Goal: Task Accomplishment & Management: Complete application form

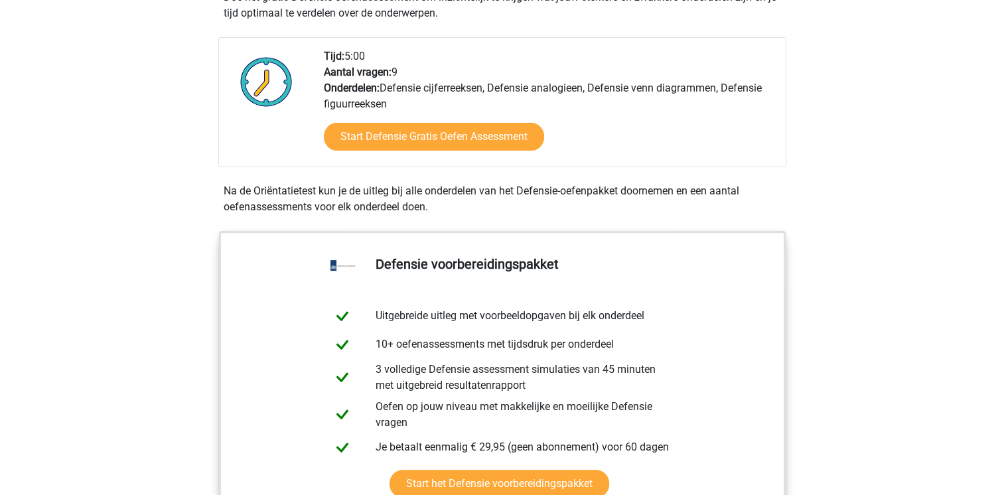
scroll to position [464, 0]
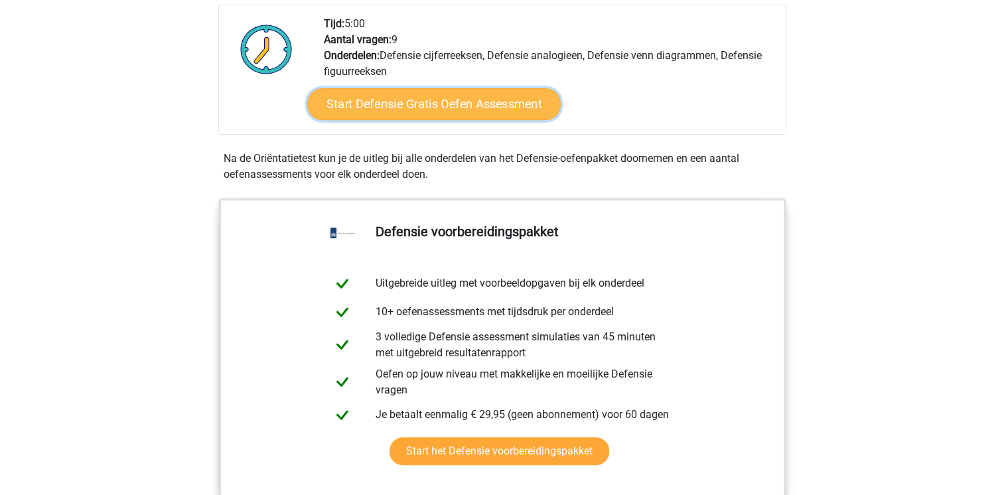
click at [453, 104] on link "Start Defensie Gratis Oefen Assessment" at bounding box center [433, 104] width 253 height 32
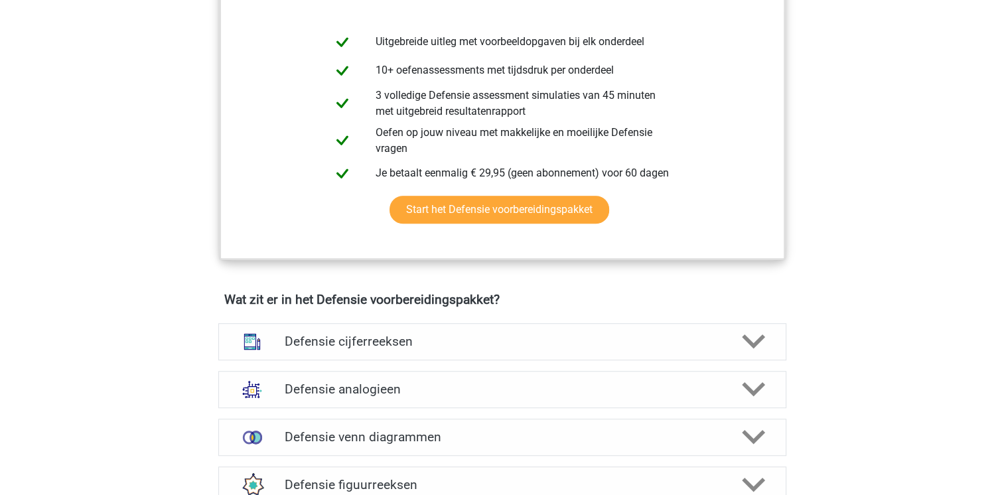
scroll to position [730, 0]
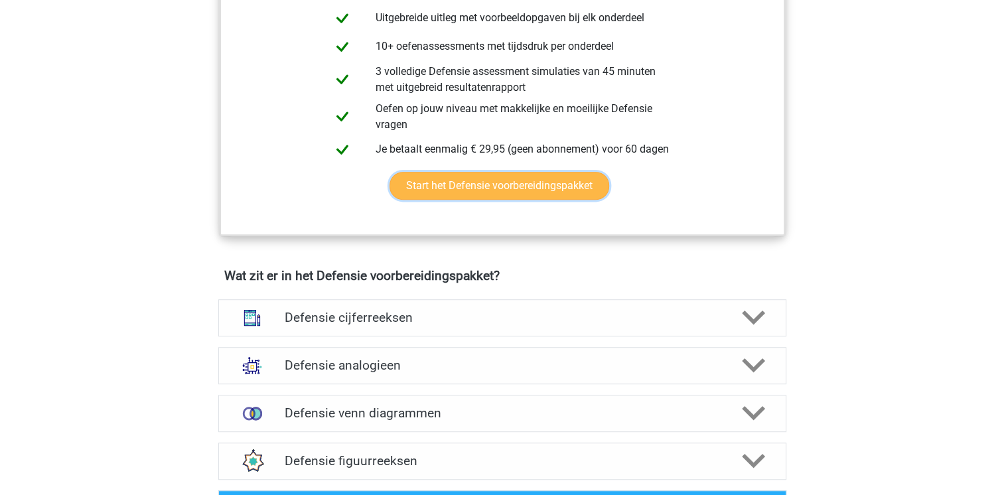
click at [531, 189] on link "Start het Defensie voorbereidingspakket" at bounding box center [499, 186] width 220 height 28
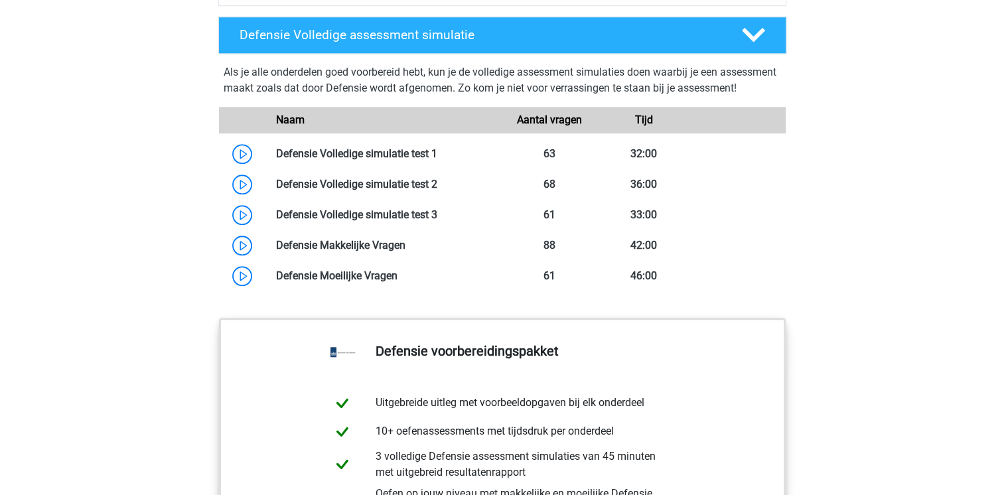
scroll to position [1459, 0]
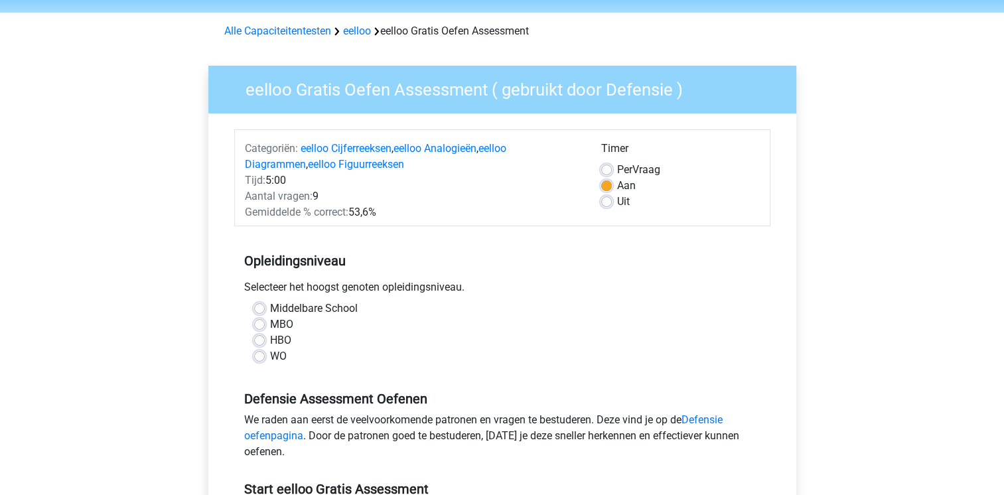
scroll to position [66, 0]
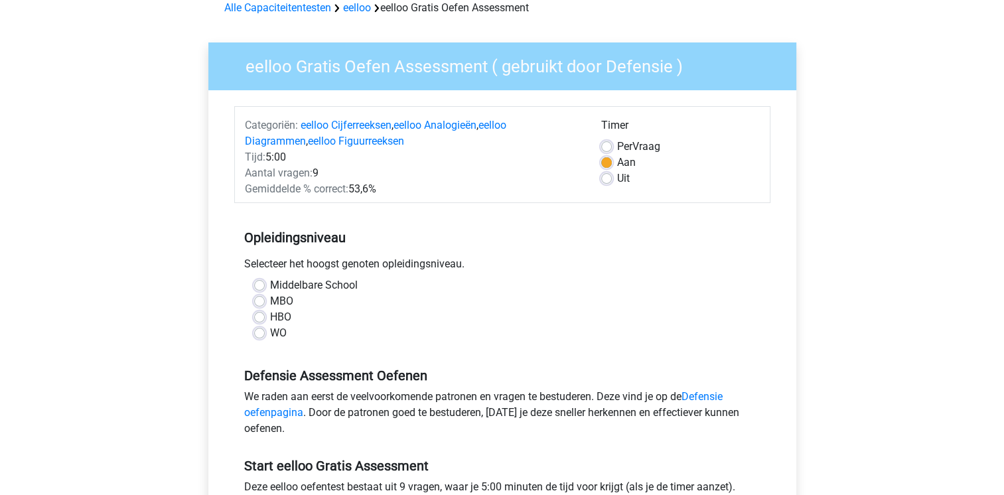
click at [270, 317] on label "HBO" at bounding box center [280, 317] width 21 height 16
click at [256, 317] on input "HBO" at bounding box center [259, 315] width 11 height 13
radio input "true"
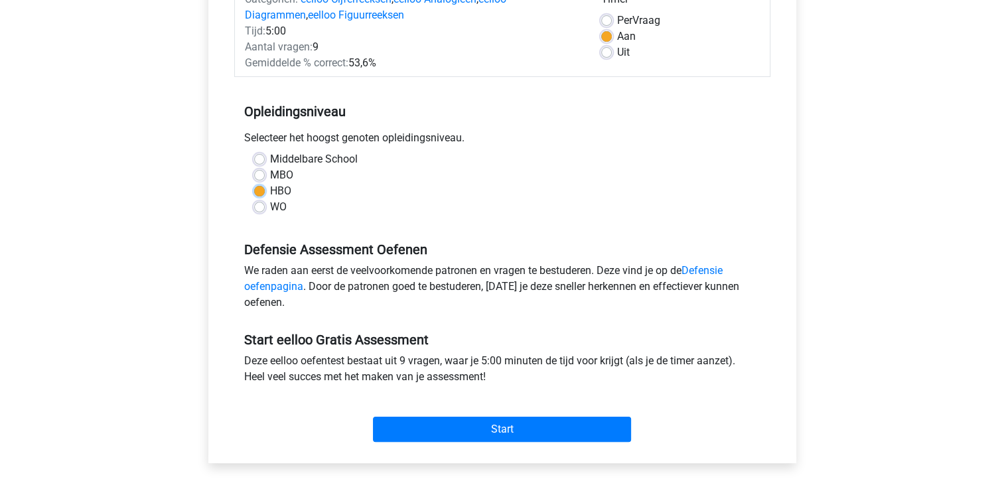
scroll to position [199, 0]
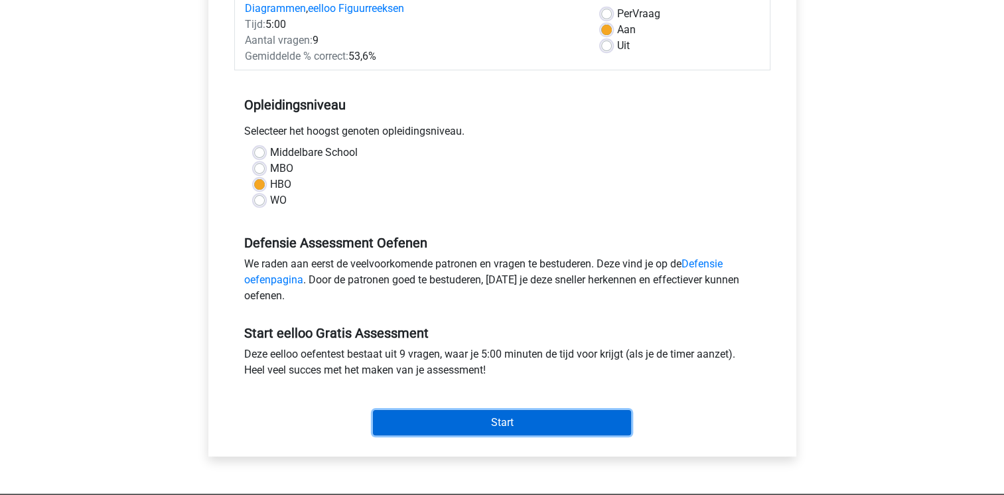
click at [507, 422] on input "Start" at bounding box center [502, 422] width 258 height 25
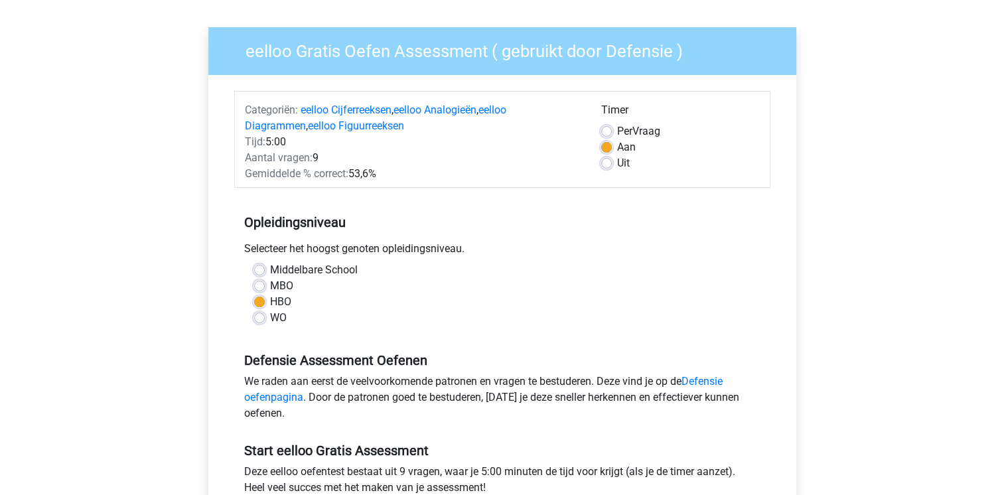
scroll to position [0, 0]
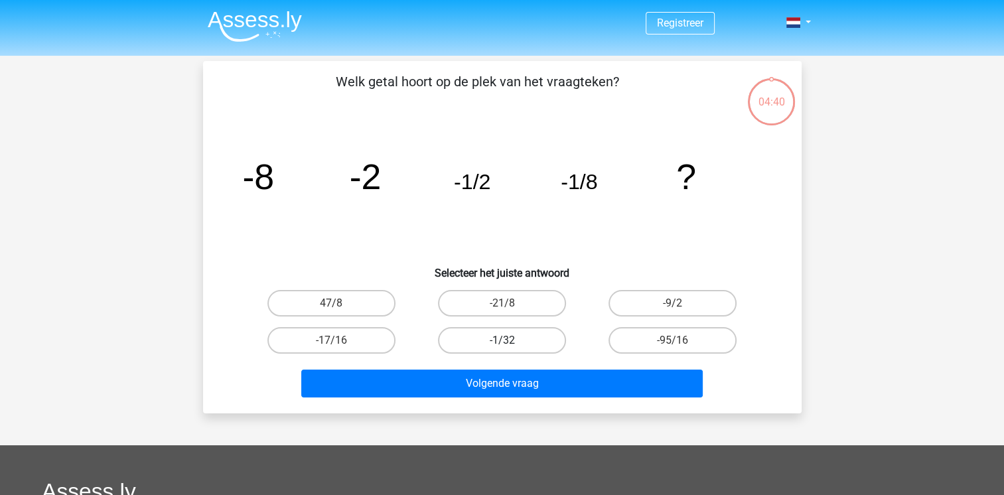
click at [535, 337] on label "-1/32" at bounding box center [502, 340] width 128 height 27
click at [510, 340] on input "-1/32" at bounding box center [506, 344] width 9 height 9
radio input "true"
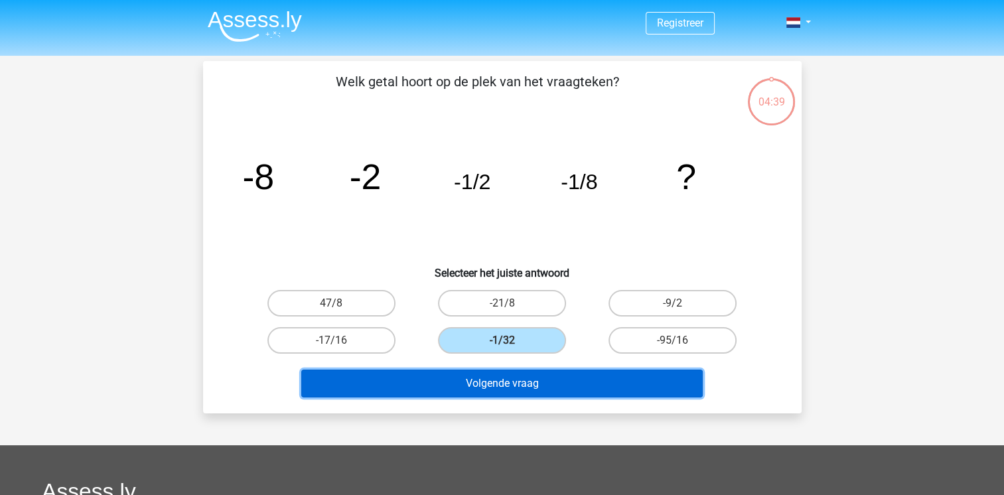
click at [514, 388] on button "Volgende vraag" at bounding box center [501, 383] width 401 height 28
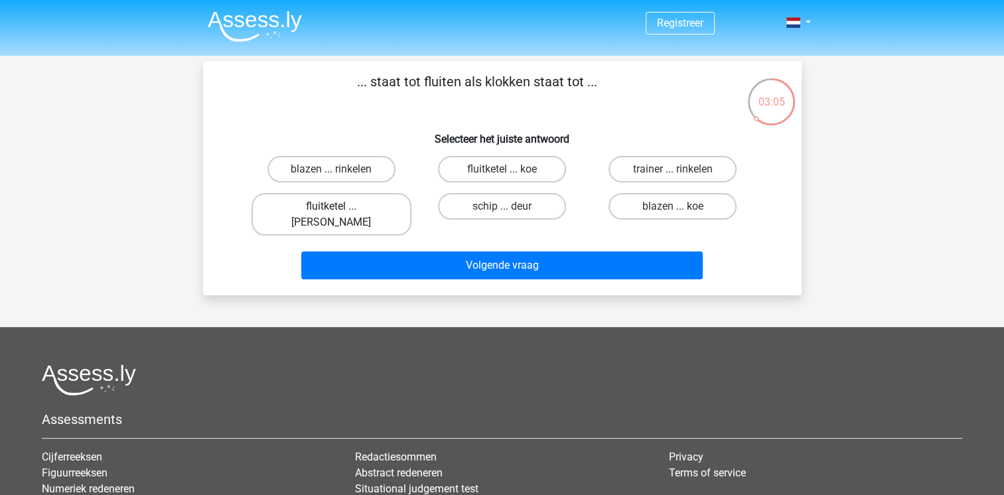
click at [342, 208] on label "fluitketel ... luiden" at bounding box center [331, 214] width 160 height 42
click at [340, 208] on input "fluitketel ... luiden" at bounding box center [335, 210] width 9 height 9
radio input "true"
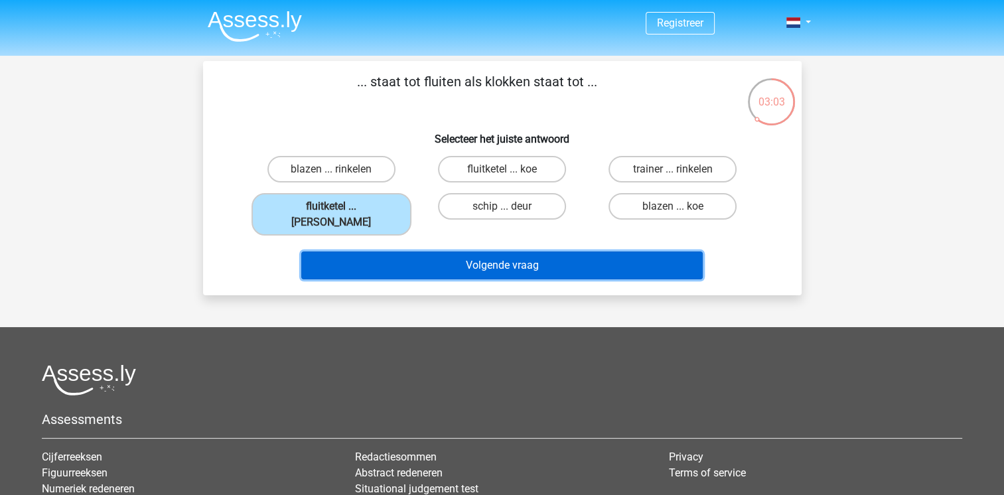
click at [528, 251] on button "Volgende vraag" at bounding box center [501, 265] width 401 height 28
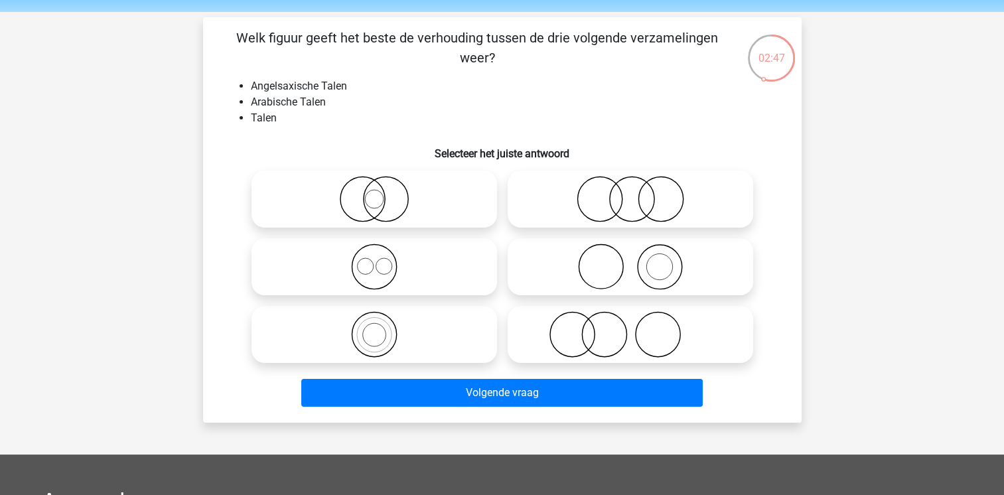
scroll to position [66, 0]
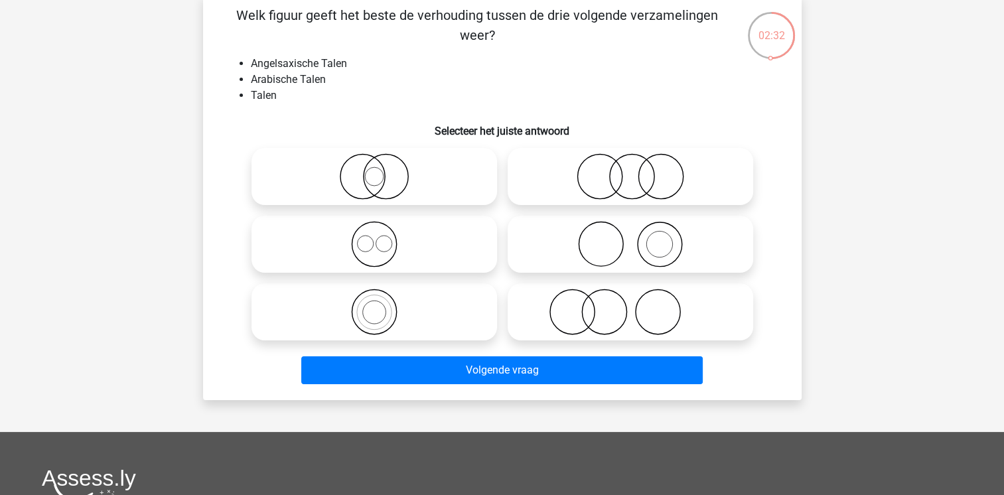
click at [388, 184] on icon at bounding box center [374, 176] width 235 height 46
click at [383, 170] on input "radio" at bounding box center [378, 165] width 9 height 9
radio input "true"
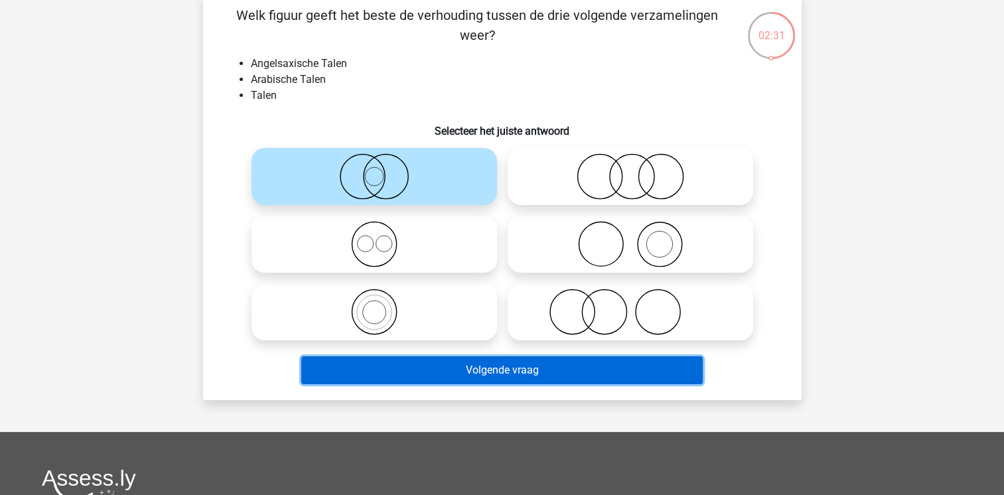
click at [534, 381] on button "Volgende vraag" at bounding box center [501, 370] width 401 height 28
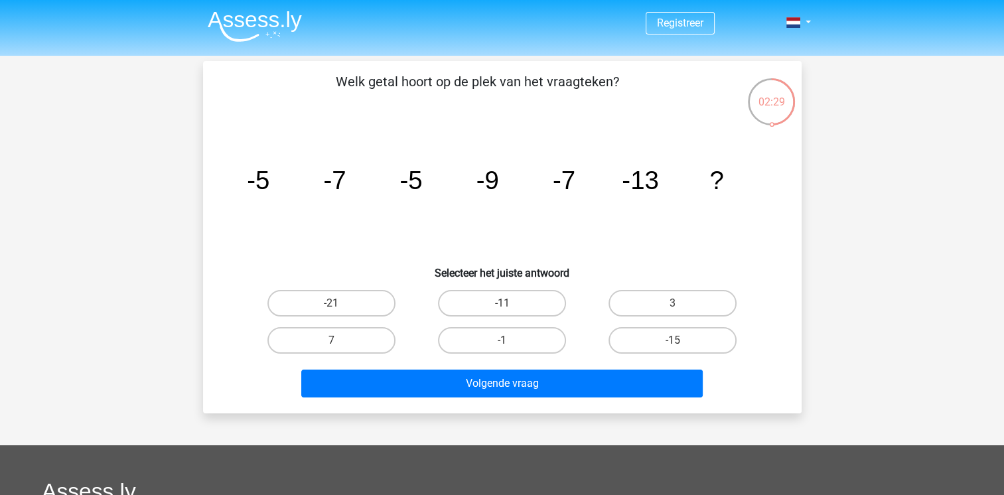
scroll to position [0, 0]
click at [667, 336] on label "-15" at bounding box center [672, 340] width 128 height 27
click at [673, 340] on input "-15" at bounding box center [677, 344] width 9 height 9
radio input "true"
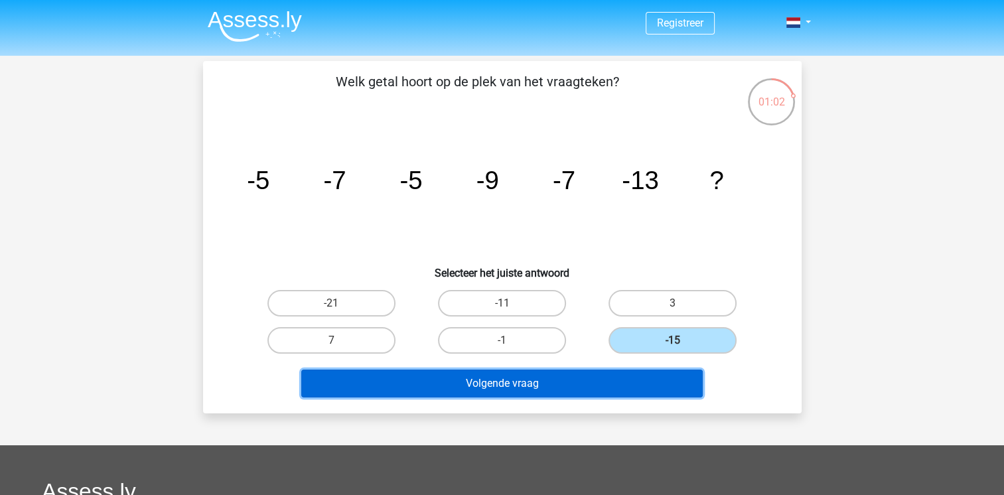
click at [477, 387] on button "Volgende vraag" at bounding box center [501, 383] width 401 height 28
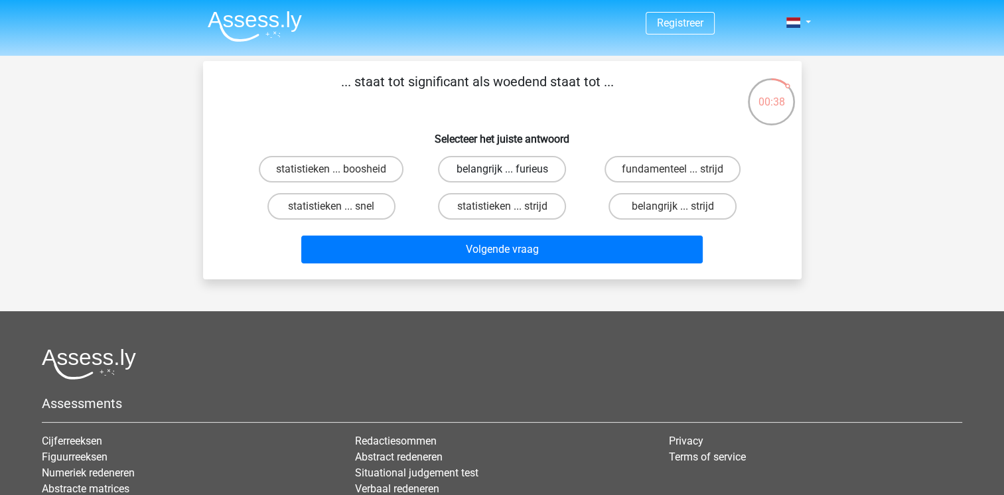
click at [499, 175] on label "belangrijk ... furieus" at bounding box center [502, 169] width 128 height 27
click at [502, 175] on input "belangrijk ... furieus" at bounding box center [506, 173] width 9 height 9
radio input "true"
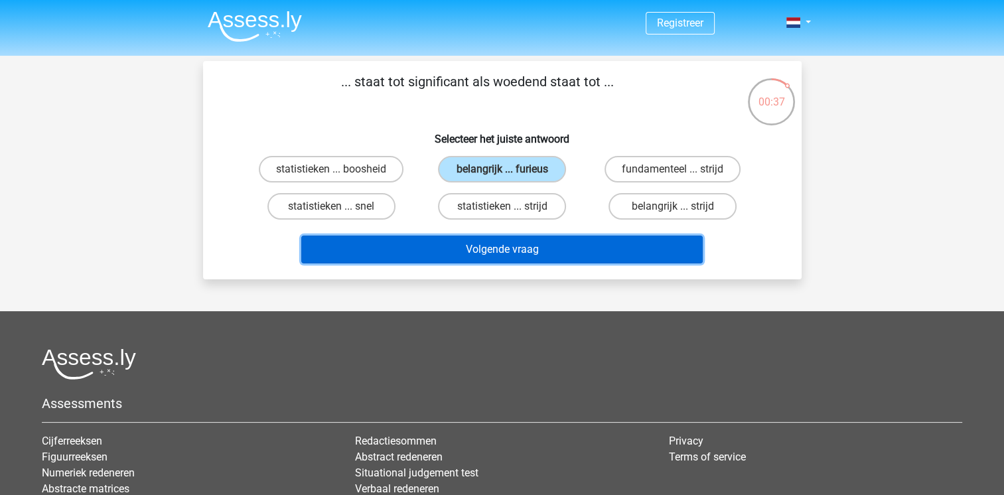
click at [511, 247] on button "Volgende vraag" at bounding box center [501, 249] width 401 height 28
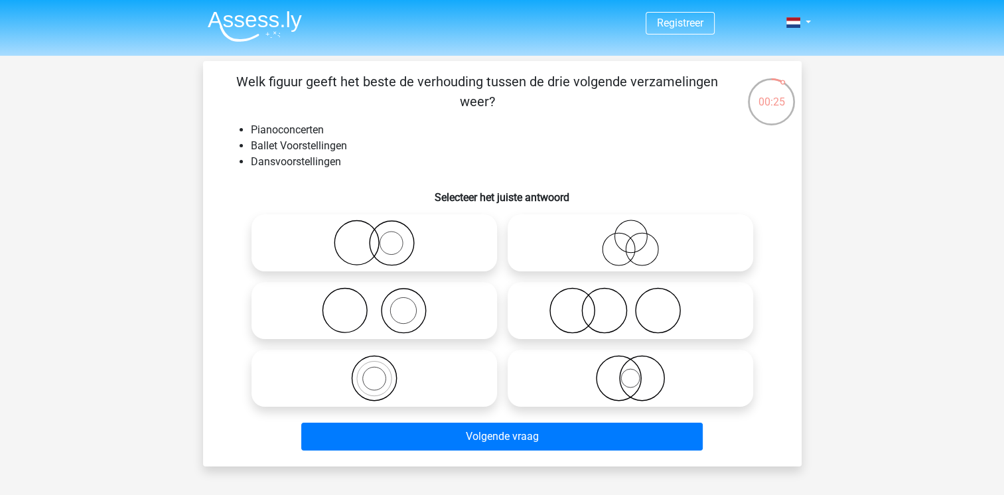
click at [393, 314] on icon at bounding box center [374, 310] width 235 height 46
click at [383, 304] on input "radio" at bounding box center [378, 299] width 9 height 9
radio input "true"
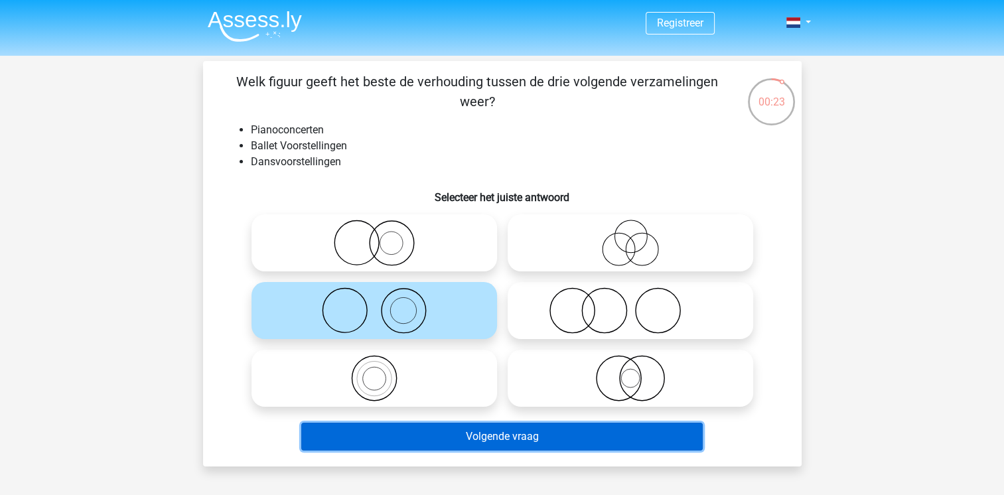
click at [508, 444] on button "Volgende vraag" at bounding box center [501, 437] width 401 height 28
